Goal: Transaction & Acquisition: Book appointment/travel/reservation

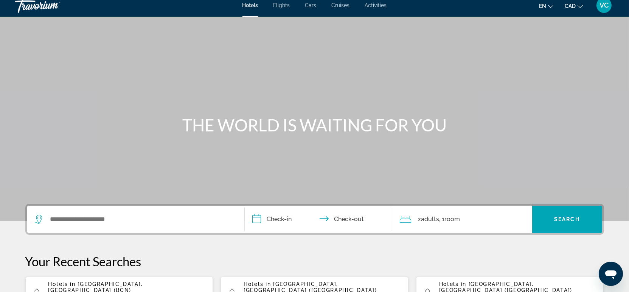
scroll to position [42, 0]
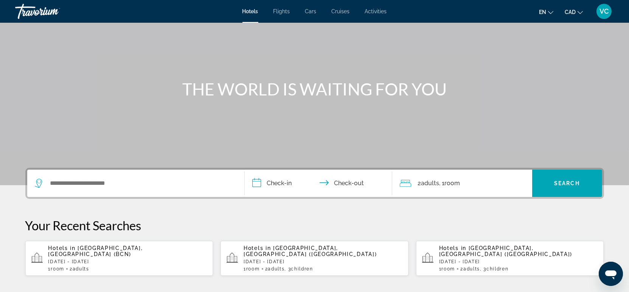
click at [71, 176] on div "Search widget" at bounding box center [136, 182] width 202 height 27
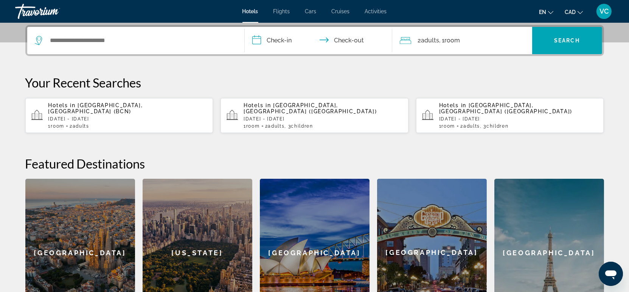
scroll to position [59, 0]
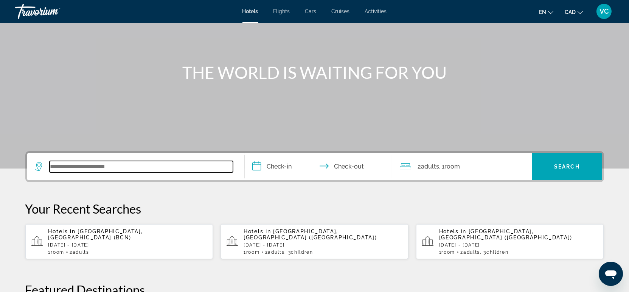
click at [74, 165] on input "Search widget" at bounding box center [141, 166] width 183 height 11
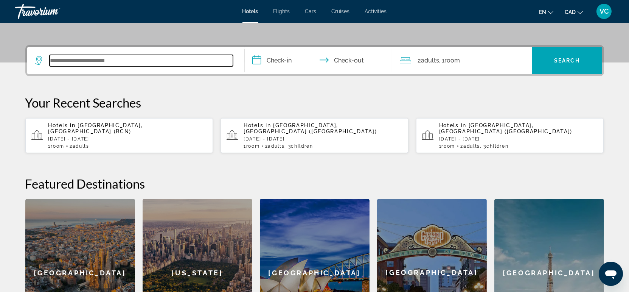
scroll to position [185, 0]
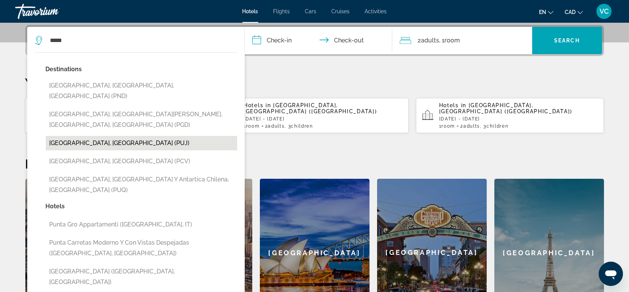
click at [88, 136] on button "[GEOGRAPHIC_DATA], [GEOGRAPHIC_DATA] (PUJ)" at bounding box center [141, 143] width 191 height 14
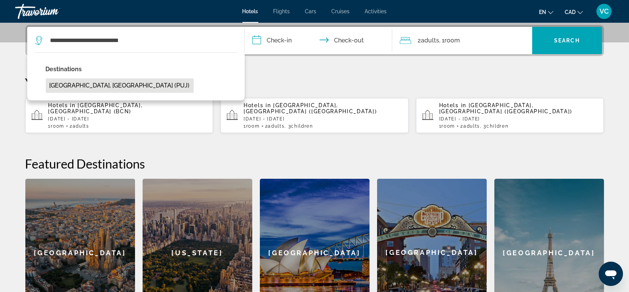
click at [113, 92] on button "[GEOGRAPHIC_DATA], [GEOGRAPHIC_DATA] (PUJ)" at bounding box center [120, 85] width 148 height 14
type input "**********"
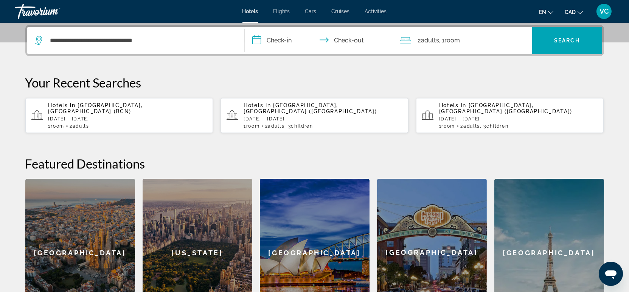
click at [278, 39] on input "**********" at bounding box center [320, 42] width 151 height 30
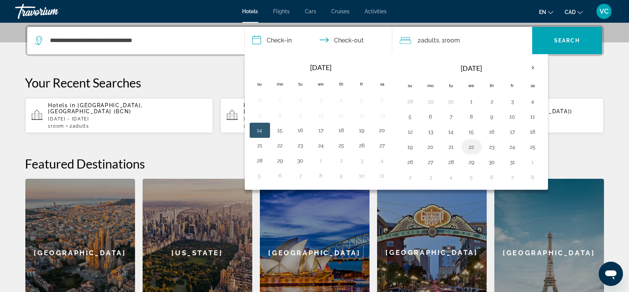
click at [473, 147] on button "22" at bounding box center [472, 146] width 12 height 11
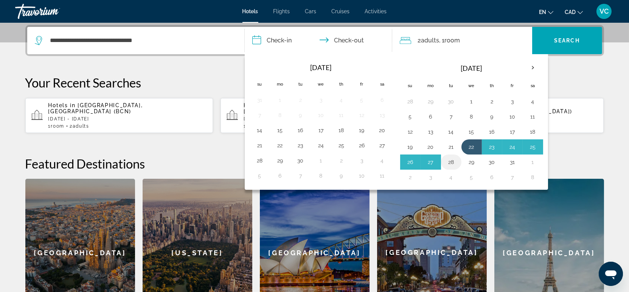
click at [454, 161] on button "28" at bounding box center [451, 162] width 12 height 11
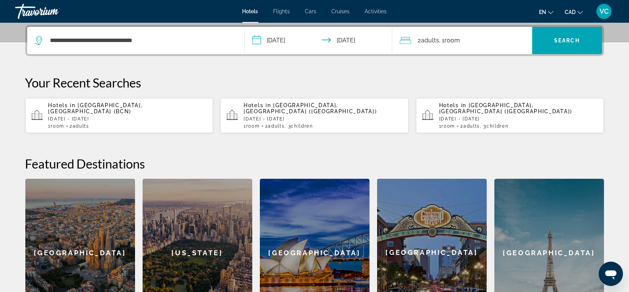
type input "**********"
click at [552, 43] on span "Search widget" at bounding box center [567, 40] width 70 height 18
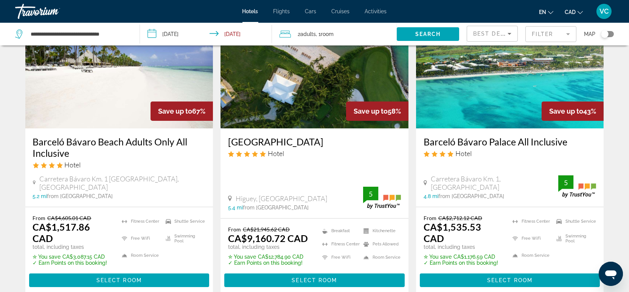
scroll to position [84, 0]
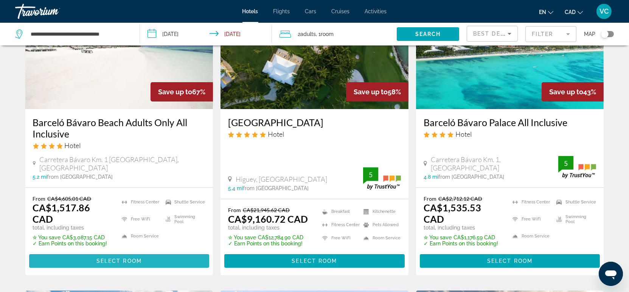
click at [118, 258] on span "Select Room" at bounding box center [118, 261] width 45 height 6
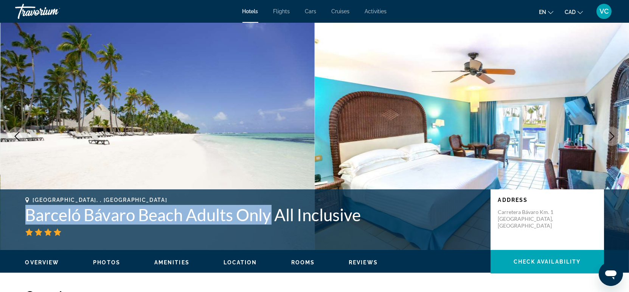
drag, startPoint x: 26, startPoint y: 211, endPoint x: 273, endPoint y: 216, distance: 247.1
click at [273, 216] on h1 "Barceló Bávaro Beach Adults Only All Inclusive" at bounding box center [254, 215] width 458 height 20
drag, startPoint x: 160, startPoint y: 221, endPoint x: 155, endPoint y: 221, distance: 5.4
click at [160, 221] on h1 "Barceló Bávaro Beach Adults Only All Inclusive" at bounding box center [254, 215] width 458 height 20
copy h1 "Barceló Bávaro Beach Adults Only"
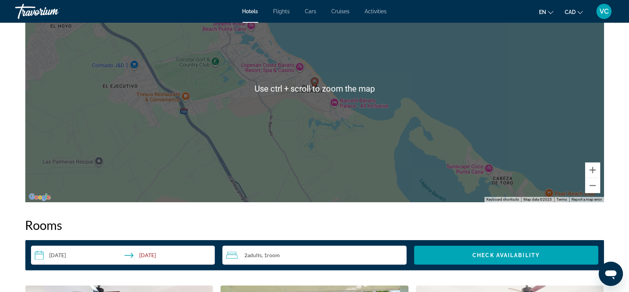
scroll to position [672, 0]
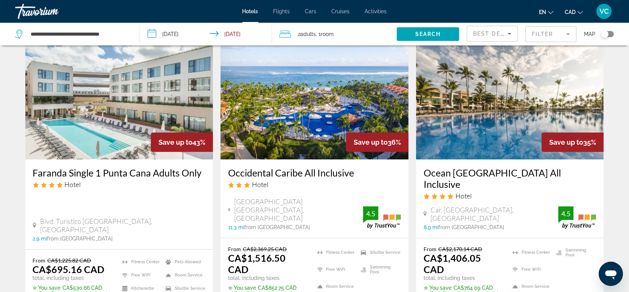
scroll to position [378, 0]
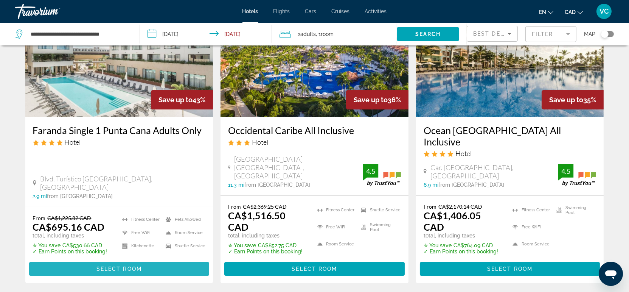
click at [116, 266] on span "Select Room" at bounding box center [118, 269] width 45 height 6
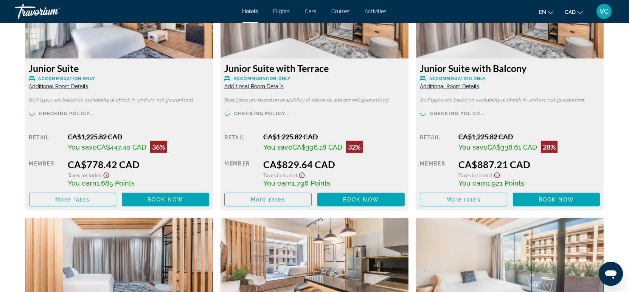
scroll to position [1093, 0]
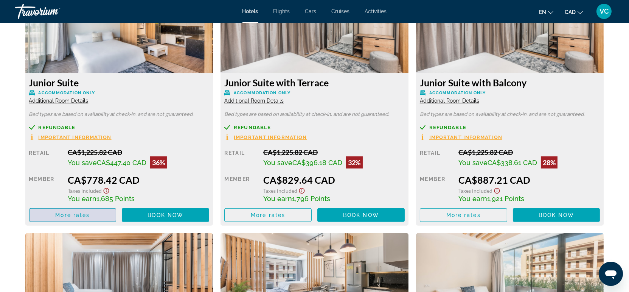
click at [73, 212] on span "More rates" at bounding box center [72, 215] width 34 height 6
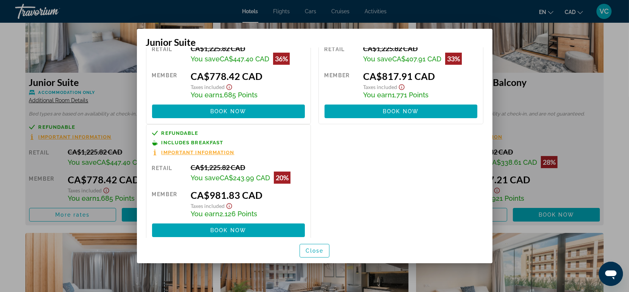
scroll to position [71, 0]
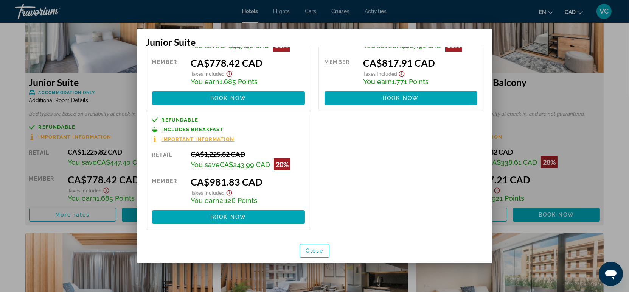
click at [610, 115] on div at bounding box center [314, 146] width 629 height 292
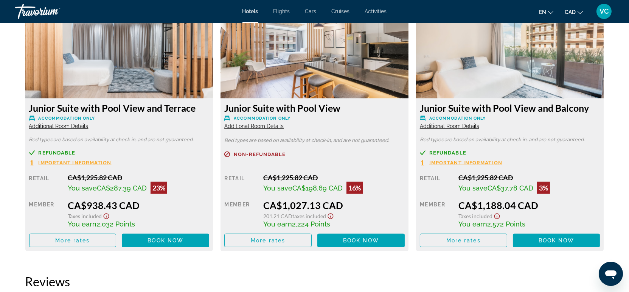
scroll to position [1177, 0]
